Goal: Task Accomplishment & Management: Use online tool/utility

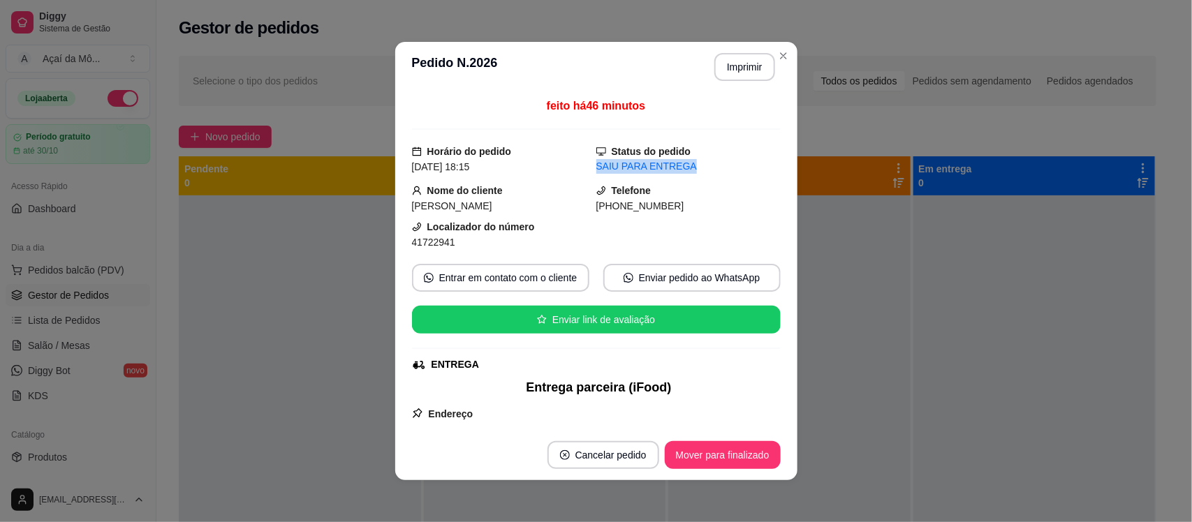
scroll to position [70, 0]
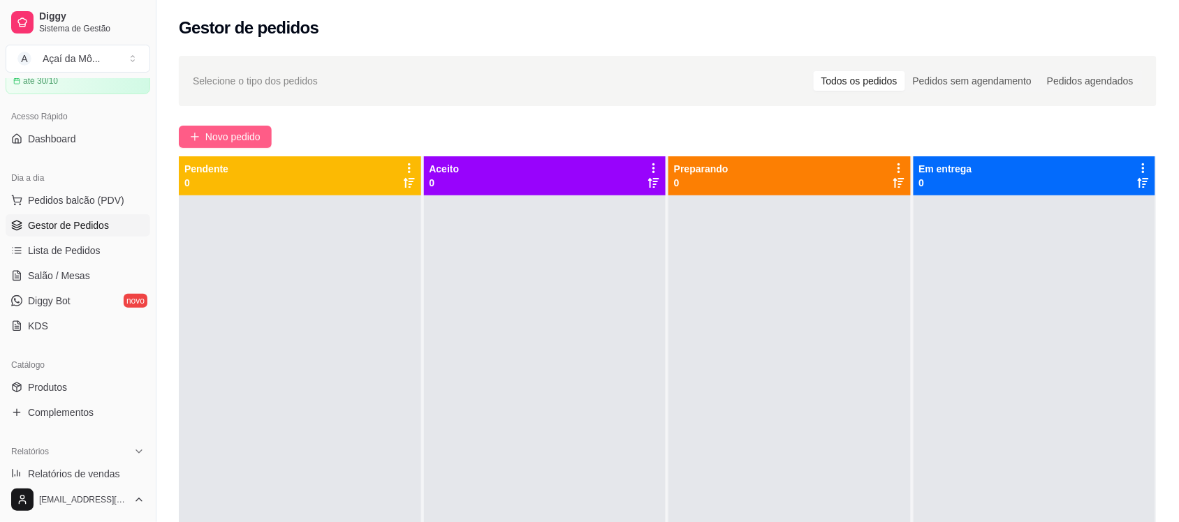
click at [218, 140] on span "Novo pedido" at bounding box center [232, 136] width 55 height 15
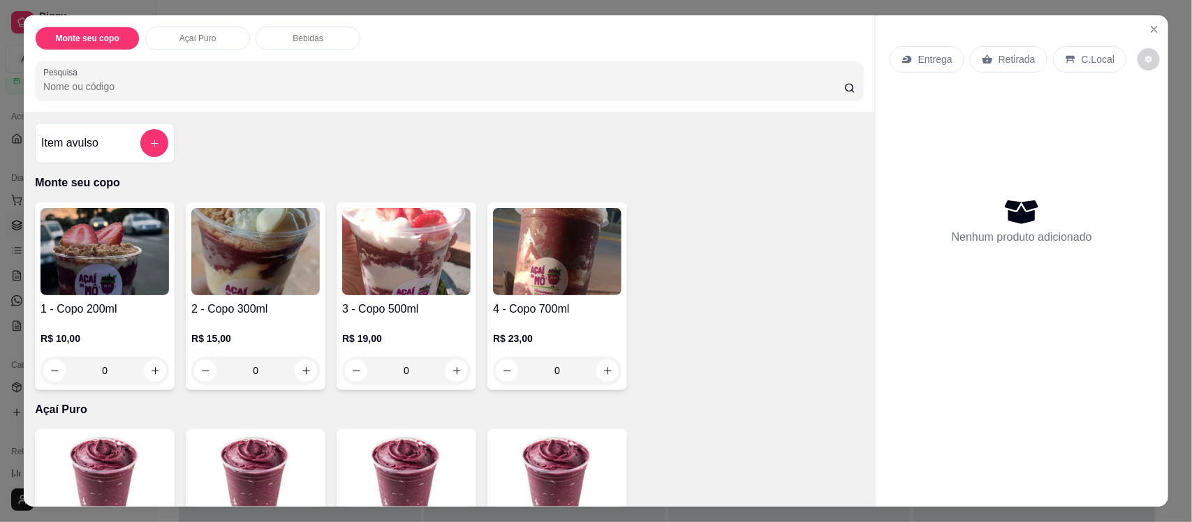
click at [594, 256] on img at bounding box center [557, 251] width 128 height 87
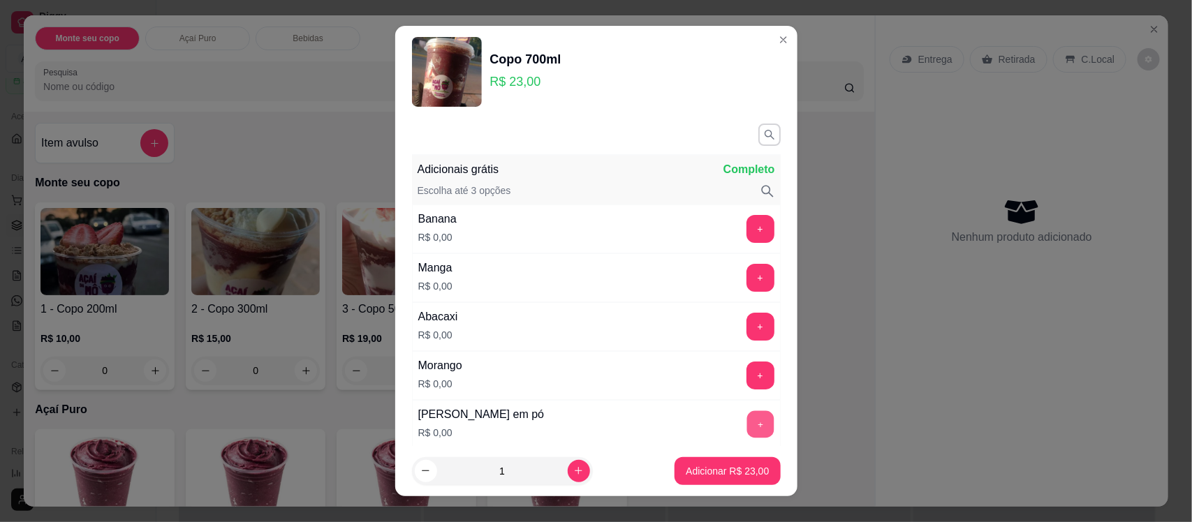
click at [746, 424] on button "+" at bounding box center [759, 424] width 27 height 27
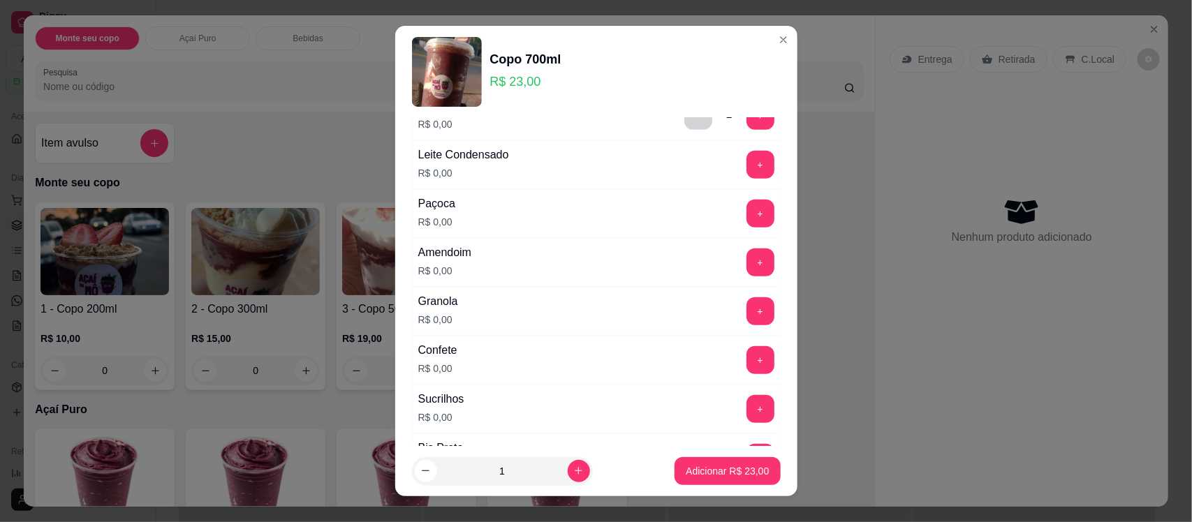
scroll to position [316, 0]
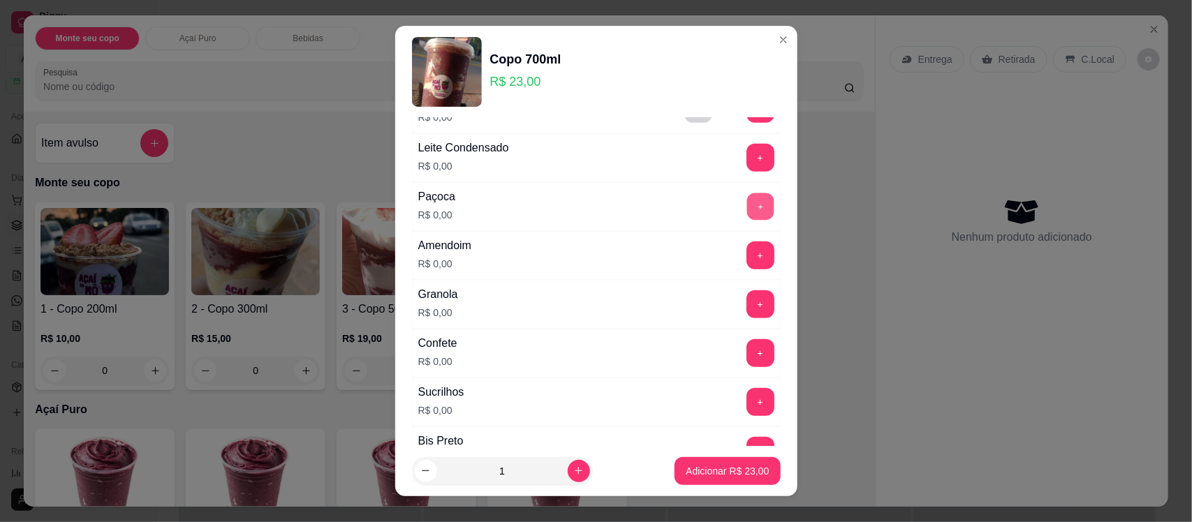
click at [746, 204] on button "+" at bounding box center [759, 206] width 27 height 27
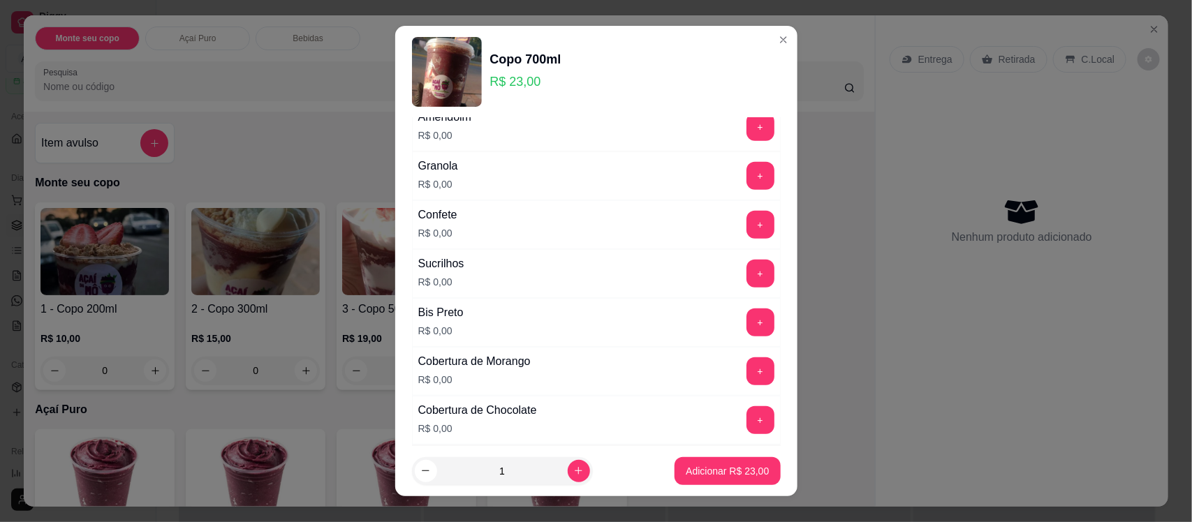
scroll to position [445, 0]
click at [746, 318] on button "+" at bounding box center [759, 322] width 27 height 27
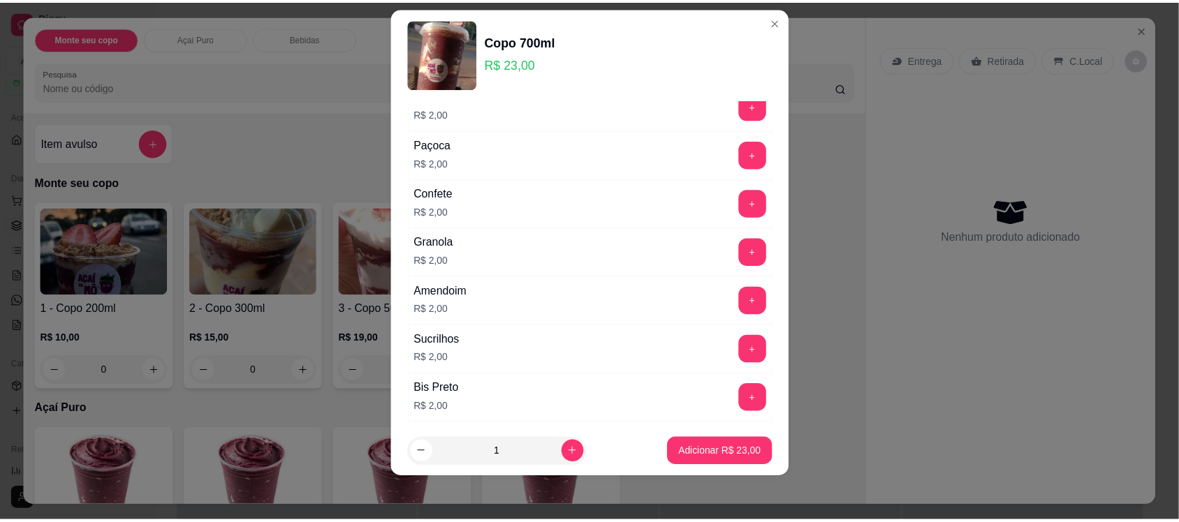
scroll to position [1767, 0]
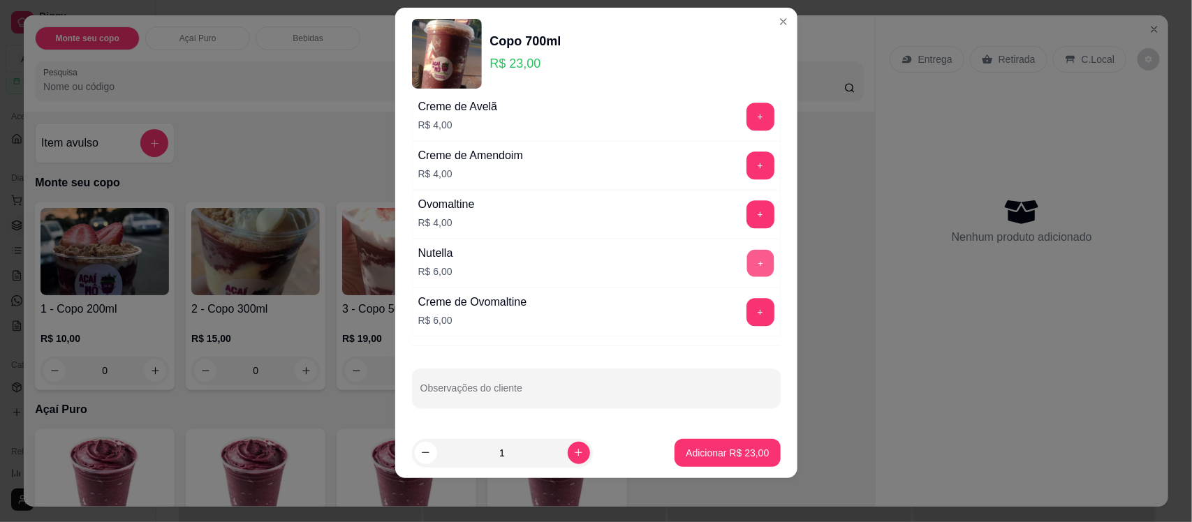
click at [746, 258] on button "+" at bounding box center [759, 263] width 27 height 27
click at [718, 457] on p "Adicionar R$ 29,00" at bounding box center [727, 452] width 81 height 13
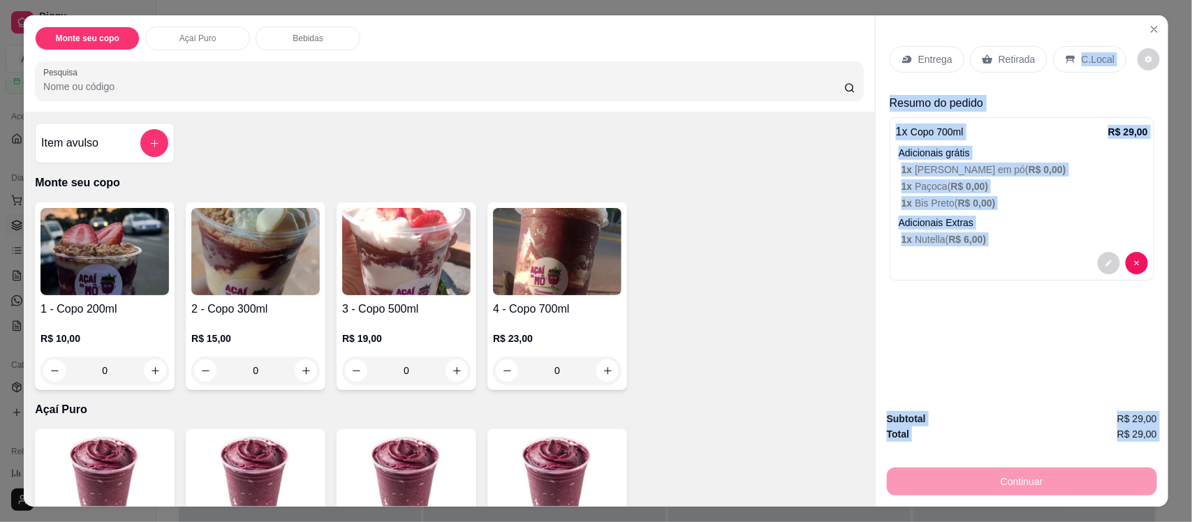
drag, startPoint x: 955, startPoint y: 483, endPoint x: 1052, endPoint y: 59, distance: 434.7
click at [1052, 59] on div "Entrega Retirada C.Local Resumo do pedido 1 x Copo 700ml R$ 29,00 Adicionais gr…" at bounding box center [1021, 260] width 293 height 491
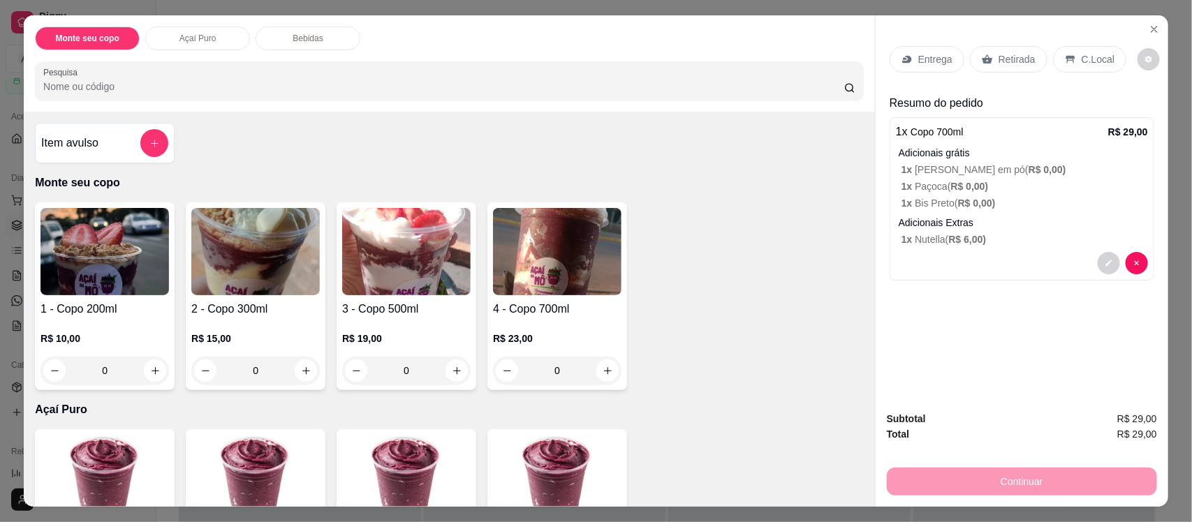
click at [1025, 60] on p "Retirada" at bounding box center [1017, 59] width 37 height 14
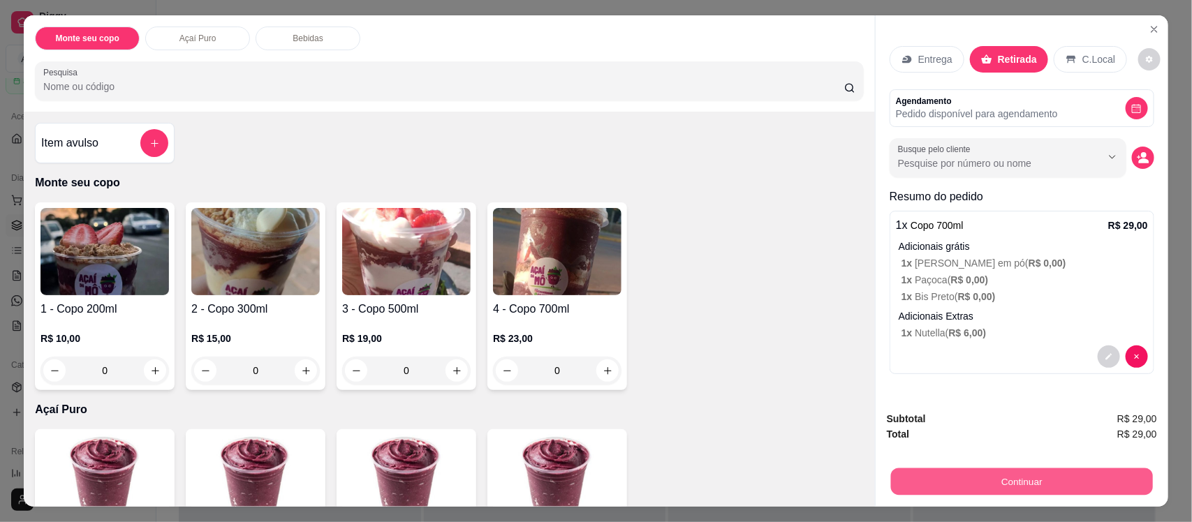
click at [1038, 482] on button "Continuar" at bounding box center [1022, 481] width 262 height 27
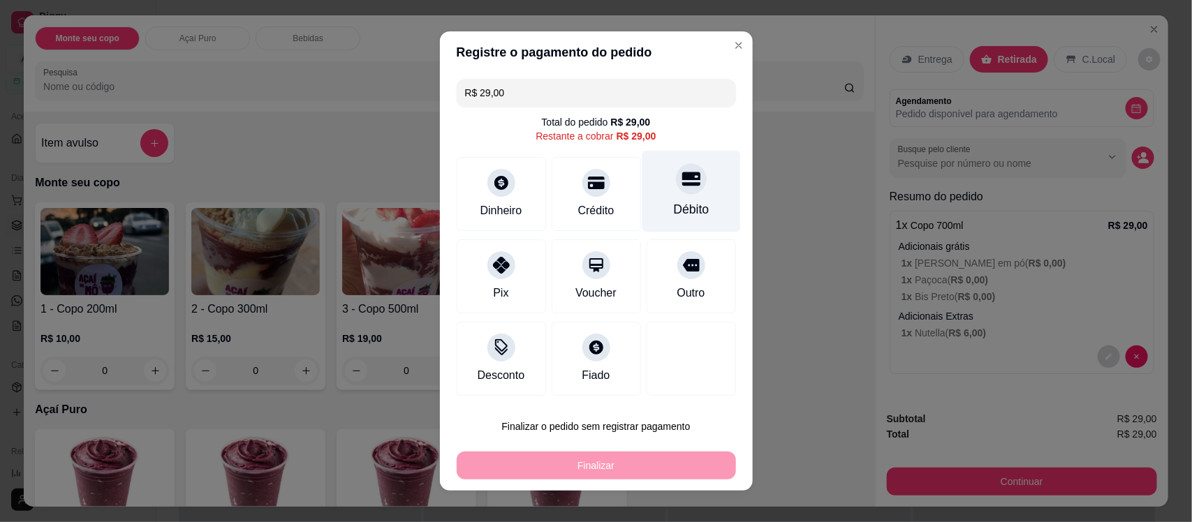
click at [685, 214] on div "Débito" at bounding box center [691, 209] width 36 height 18
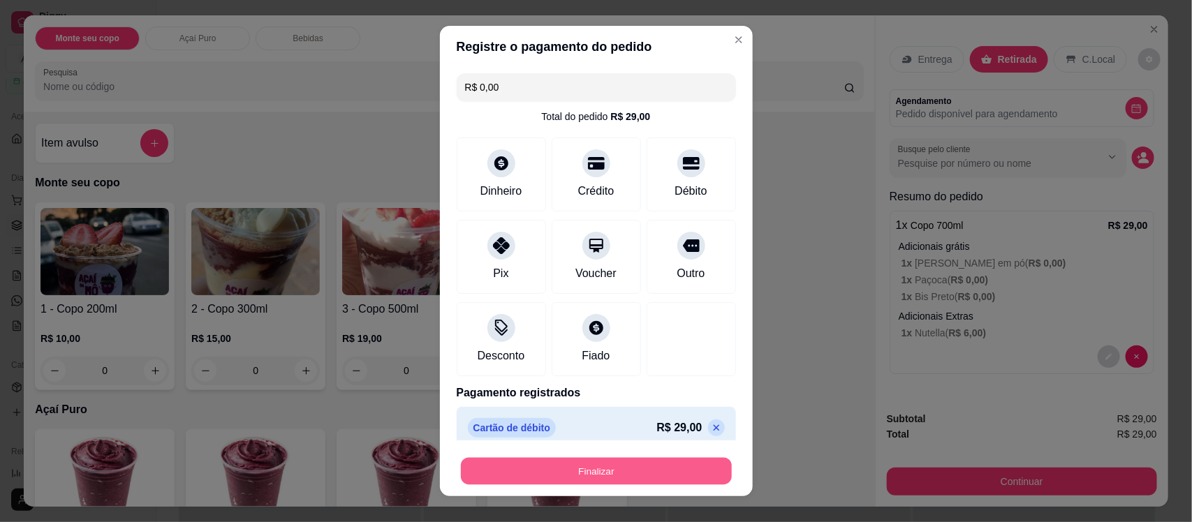
click at [623, 482] on button "Finalizar" at bounding box center [596, 470] width 271 height 27
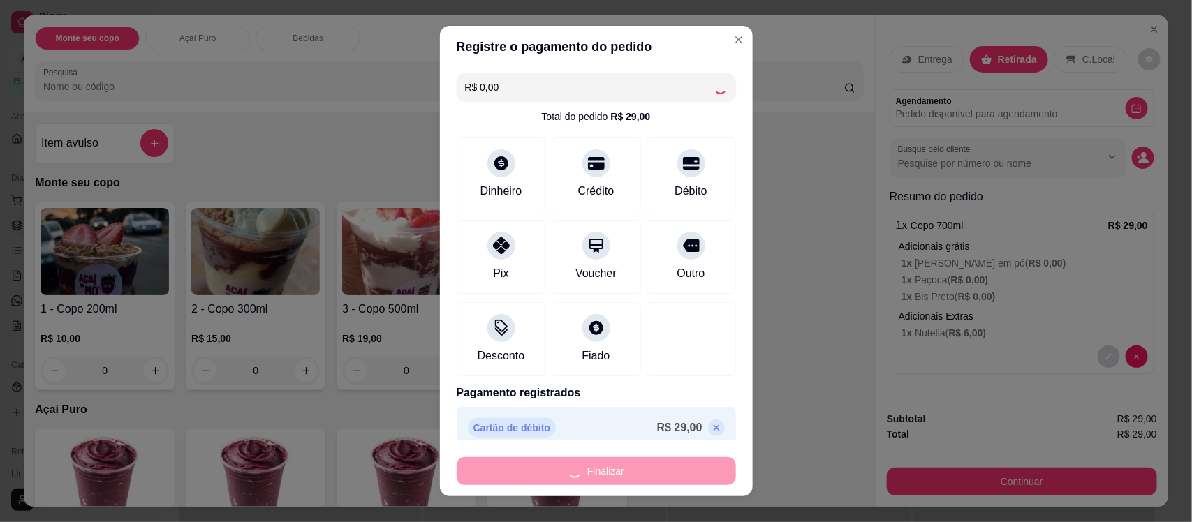
type input "-R$ 29,00"
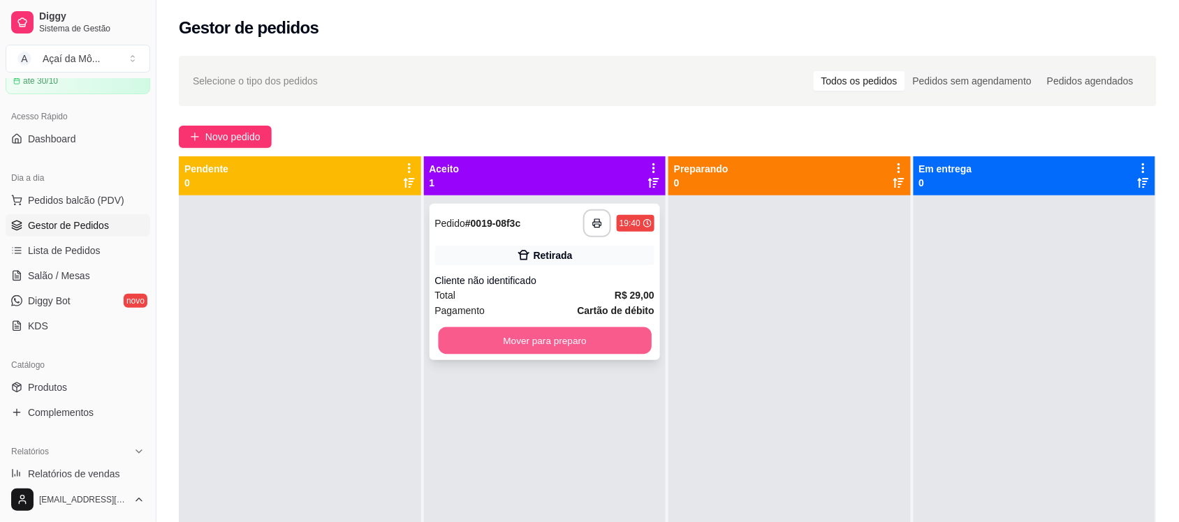
click at [595, 344] on button "Mover para preparo" at bounding box center [544, 340] width 213 height 27
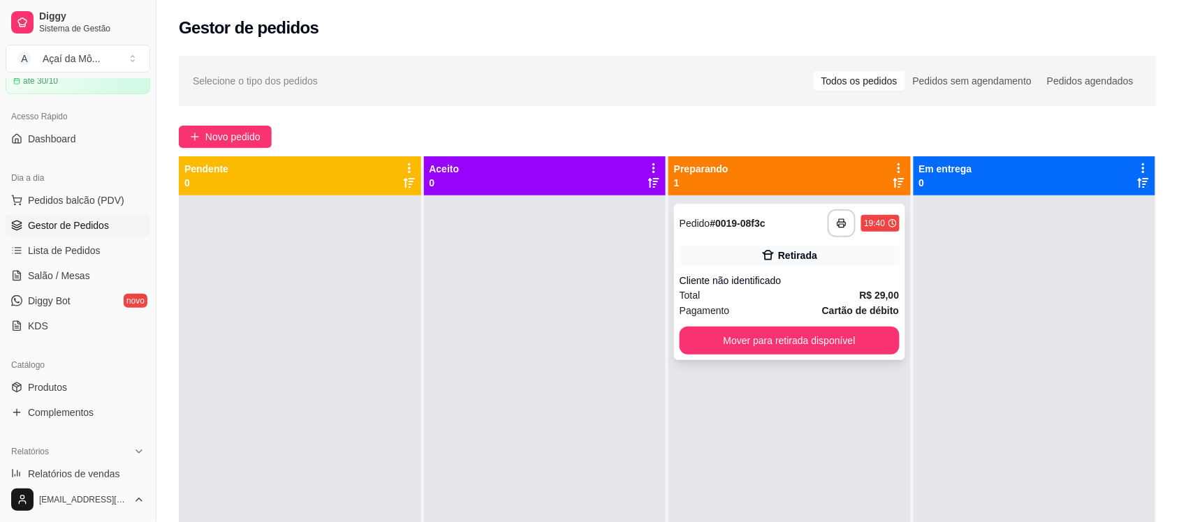
click at [797, 356] on div "**********" at bounding box center [789, 282] width 231 height 156
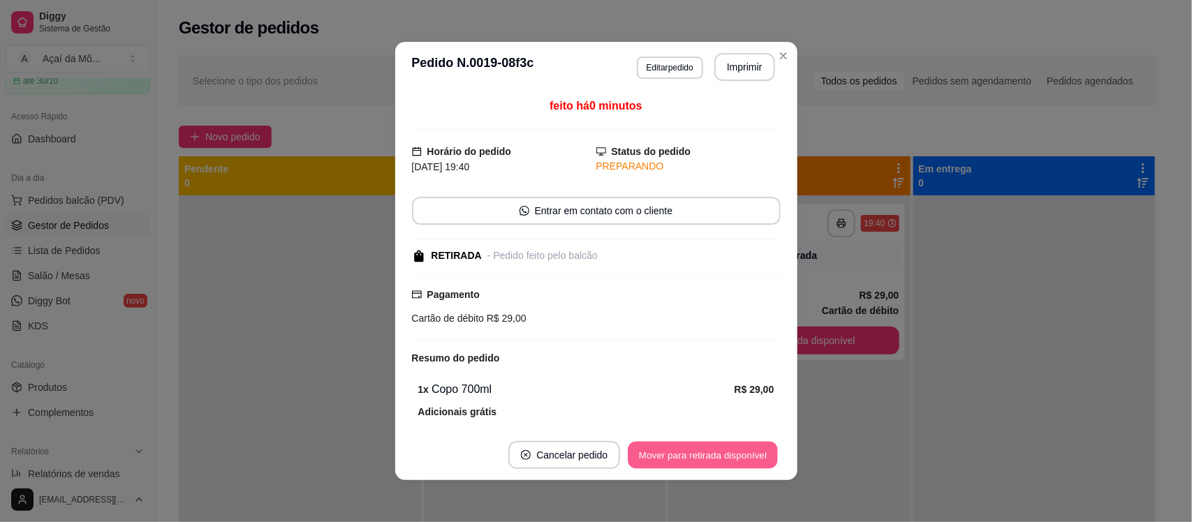
click at [718, 462] on button "Mover para retirada disponível" at bounding box center [702, 455] width 149 height 27
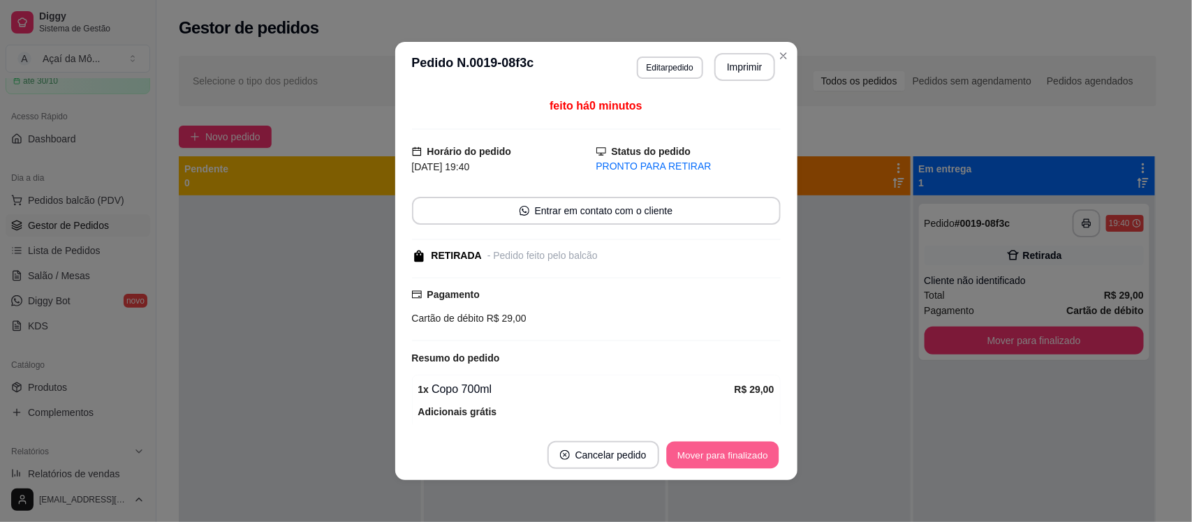
click at [723, 448] on button "Mover para finalizado" at bounding box center [722, 455] width 112 height 27
